Goal: Transaction & Acquisition: Purchase product/service

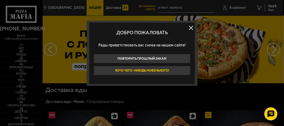
click at [103, 75] on button "Хочу чего-нибудь новенького!" at bounding box center [142, 70] width 97 height 9
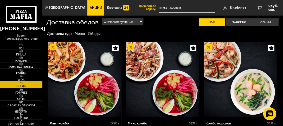
click at [23, 77] on img at bounding box center [21, 76] width 11 height 3
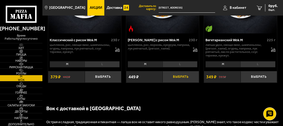
scroll to position [593, 0]
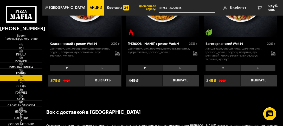
click at [109, 70] on li "L" at bounding box center [101, 68] width 35 height 6
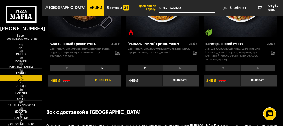
click at [104, 83] on button "Выбрать" at bounding box center [103, 81] width 36 height 12
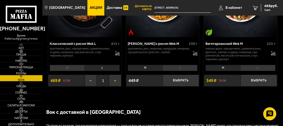
click at [114, 81] on button "+" at bounding box center [115, 81] width 12 height 12
click at [28, 51] on link "Пицца" at bounding box center [21, 53] width 42 height 6
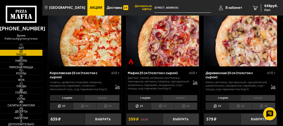
scroll to position [1064, 0]
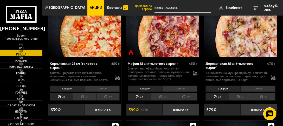
click at [172, 86] on li "тонкое" at bounding box center [179, 89] width 35 height 6
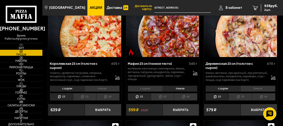
click at [168, 93] on li "30" at bounding box center [162, 97] width 23 height 8
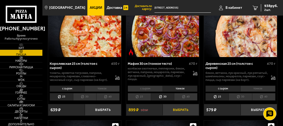
click at [174, 107] on button "Выбрать" at bounding box center [180, 110] width 36 height 12
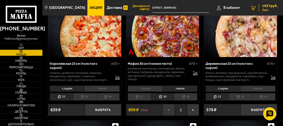
click at [268, 4] on span "1837 руб." at bounding box center [270, 6] width 16 height 4
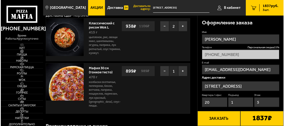
scroll to position [10, 0]
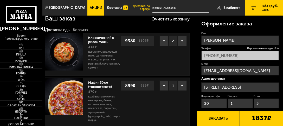
click at [222, 119] on button "Заказать" at bounding box center [218, 118] width 43 height 15
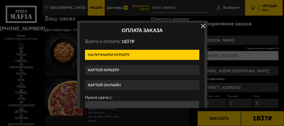
click at [143, 68] on label "Картой курьеру" at bounding box center [142, 70] width 114 height 10
click at [0, 0] on input "Картой курьеру" at bounding box center [0, 0] width 0 height 0
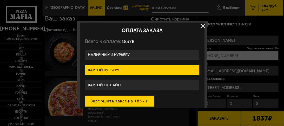
click at [139, 102] on button "Завершить заказ на 1837 ₽" at bounding box center [119, 101] width 69 height 11
